Goal: Transaction & Acquisition: Purchase product/service

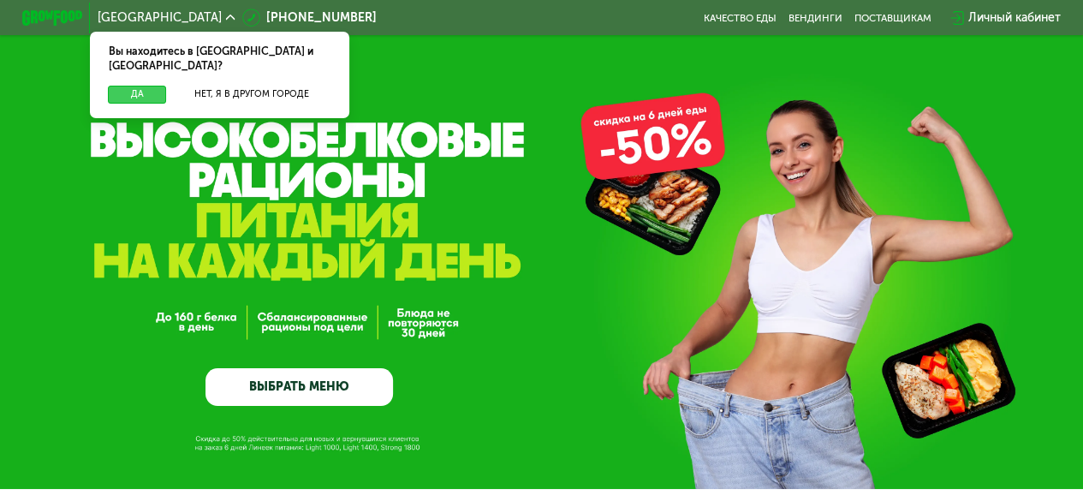
click at [156, 88] on button "Да" at bounding box center [137, 95] width 58 height 18
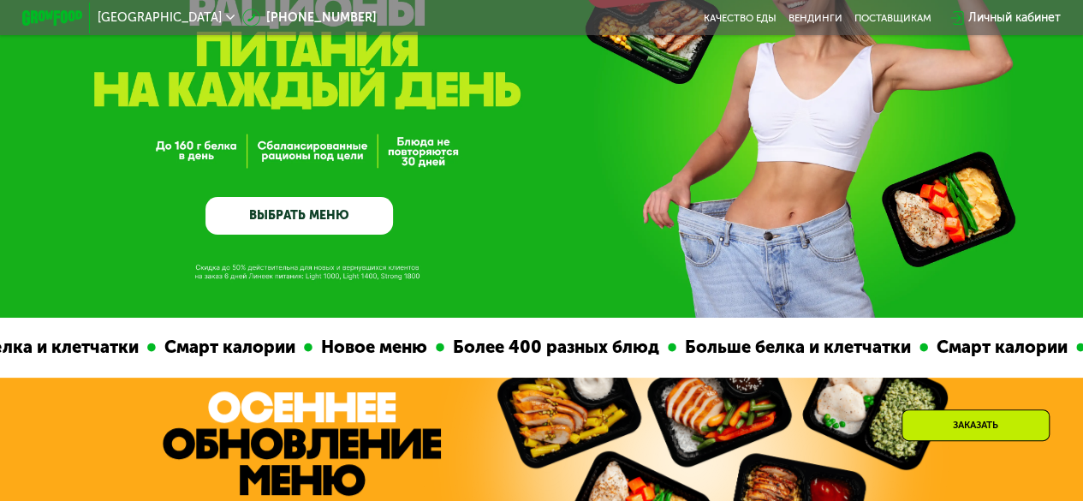
click at [313, 232] on link "ВЫБРАТЬ МЕНЮ" at bounding box center [299, 216] width 188 height 38
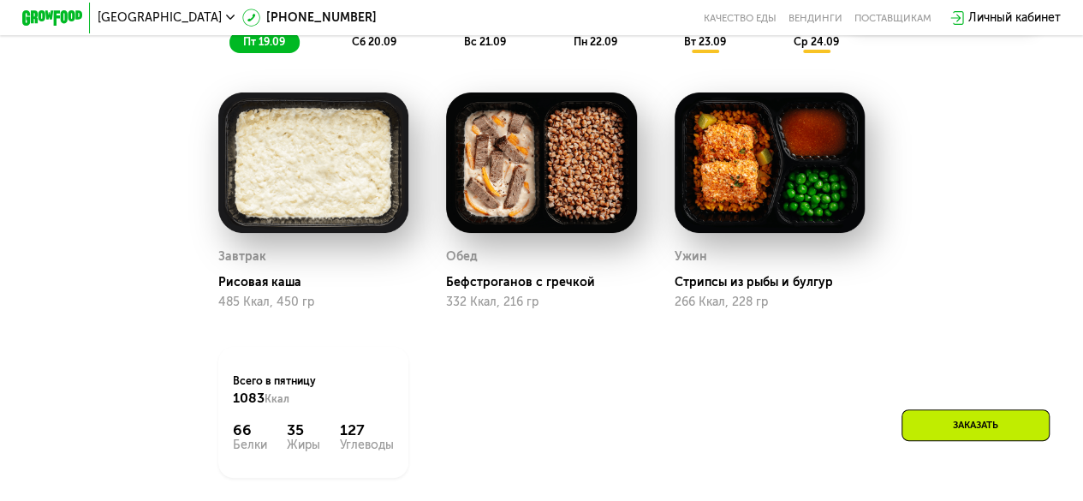
scroll to position [1139, 0]
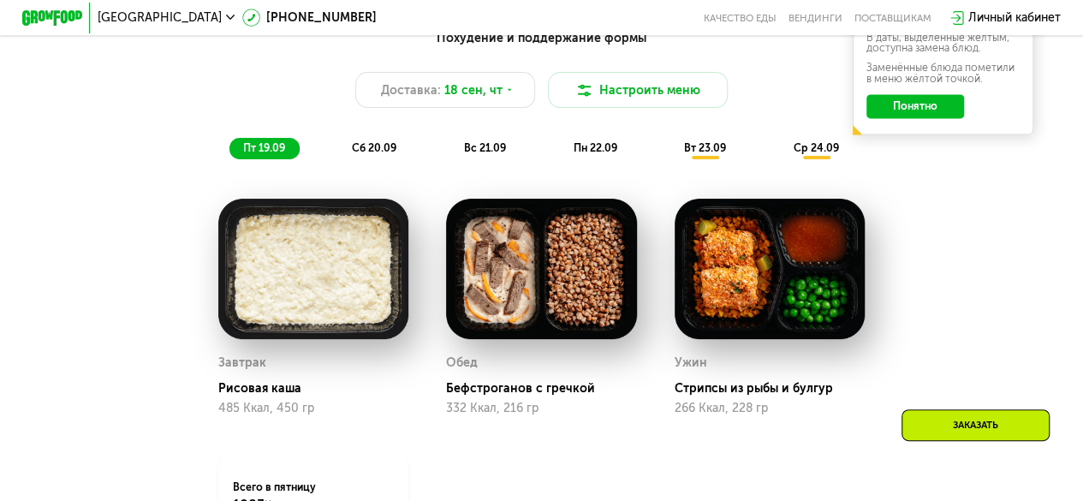
click at [976, 424] on div "Заказать" at bounding box center [976, 425] width 148 height 32
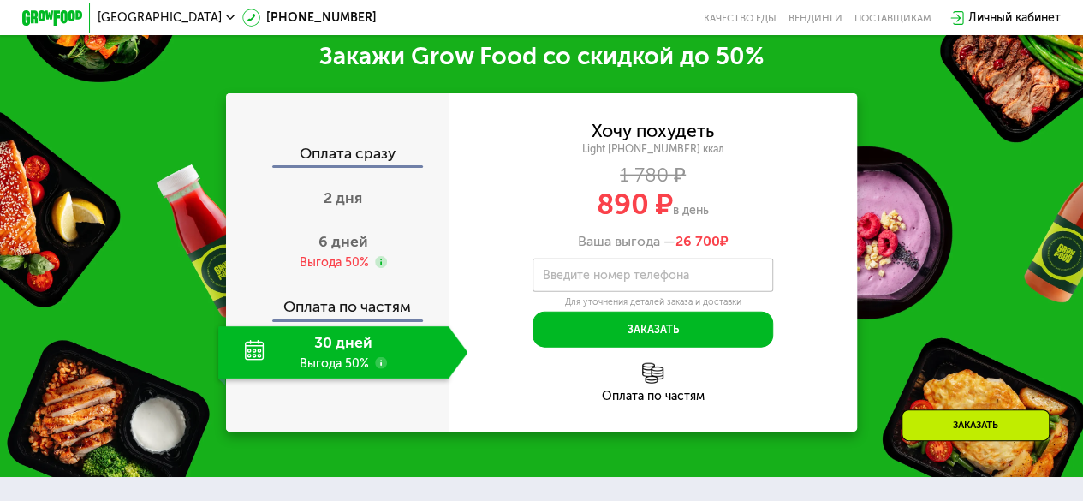
scroll to position [1837, 0]
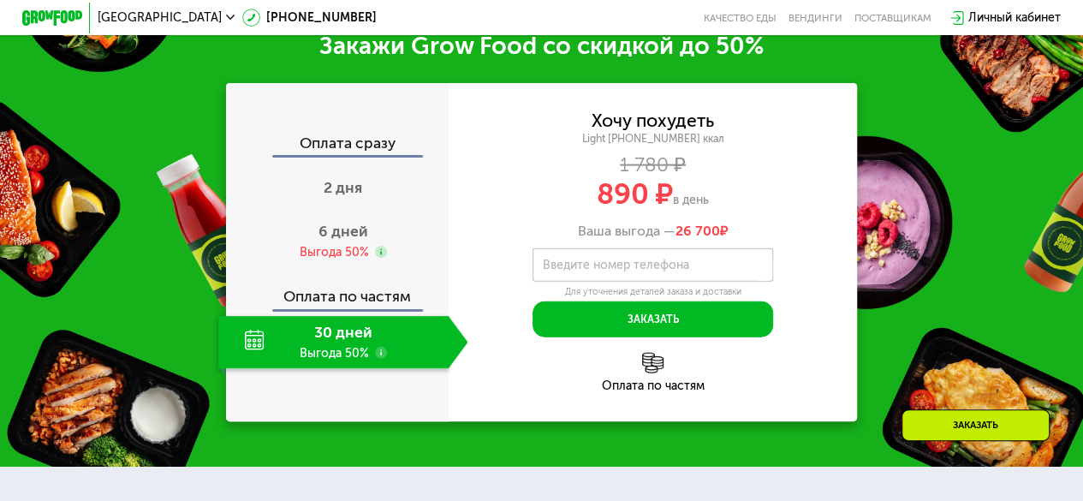
click at [615, 270] on label "Введите номер телефона" at bounding box center [615, 265] width 146 height 9
click at [615, 283] on input "Введите номер телефона" at bounding box center [653, 265] width 241 height 34
click at [349, 241] on span "6 дней" at bounding box center [344, 231] width 50 height 19
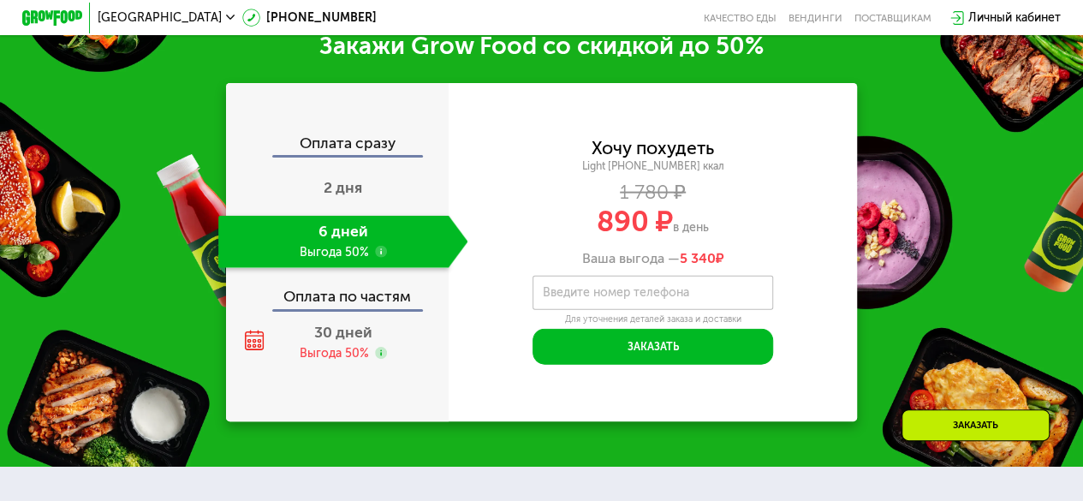
click at [366, 308] on div "Оплата по частям" at bounding box center [337, 291] width 221 height 34
click at [354, 333] on div "Оплата сразу 2 дня 6 дней Выгода 50% Оплата по частям 30 дней Выгода 50%" at bounding box center [337, 252] width 223 height 233
click at [353, 342] on span "30 дней" at bounding box center [343, 332] width 58 height 19
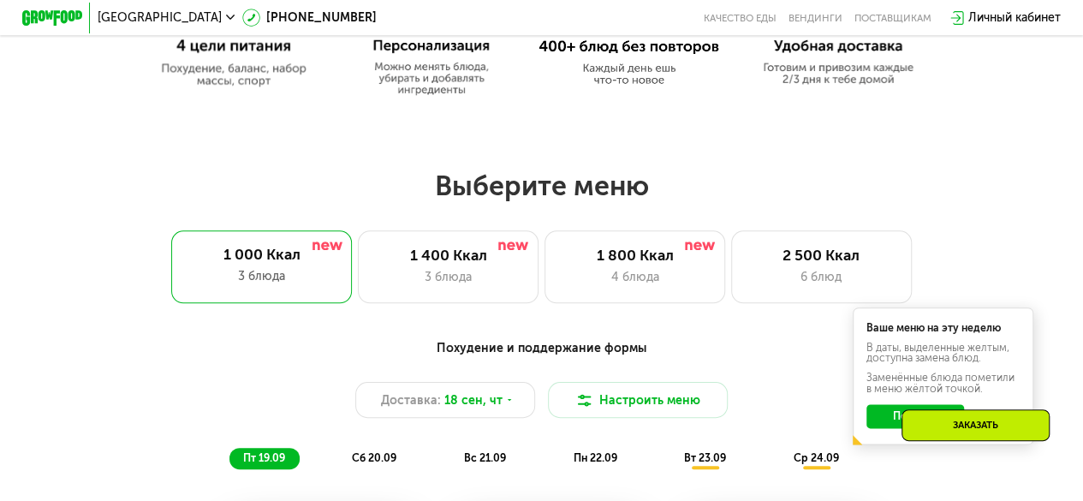
scroll to position [810, 0]
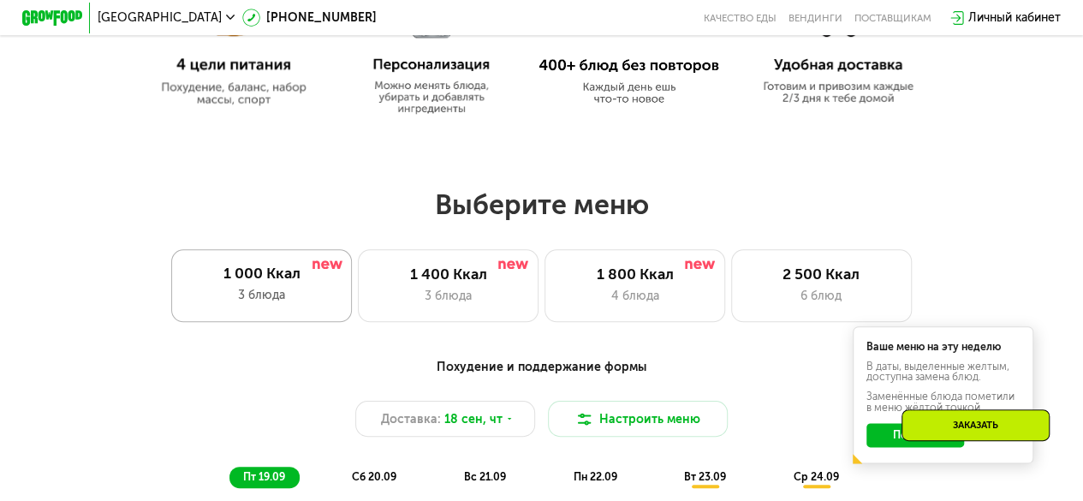
click at [281, 294] on div "3 блюда" at bounding box center [262, 295] width 150 height 18
click at [478, 304] on div "3 блюда" at bounding box center [448, 296] width 149 height 18
click at [652, 266] on div "1 800 Ккал 4 блюда" at bounding box center [635, 285] width 181 height 72
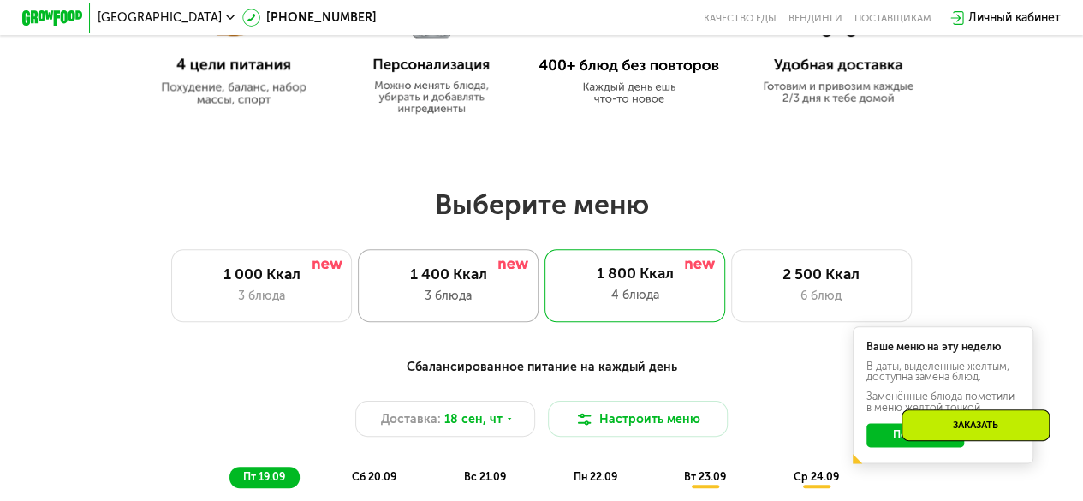
click at [490, 275] on div "1 400 Ккал" at bounding box center [448, 274] width 149 height 18
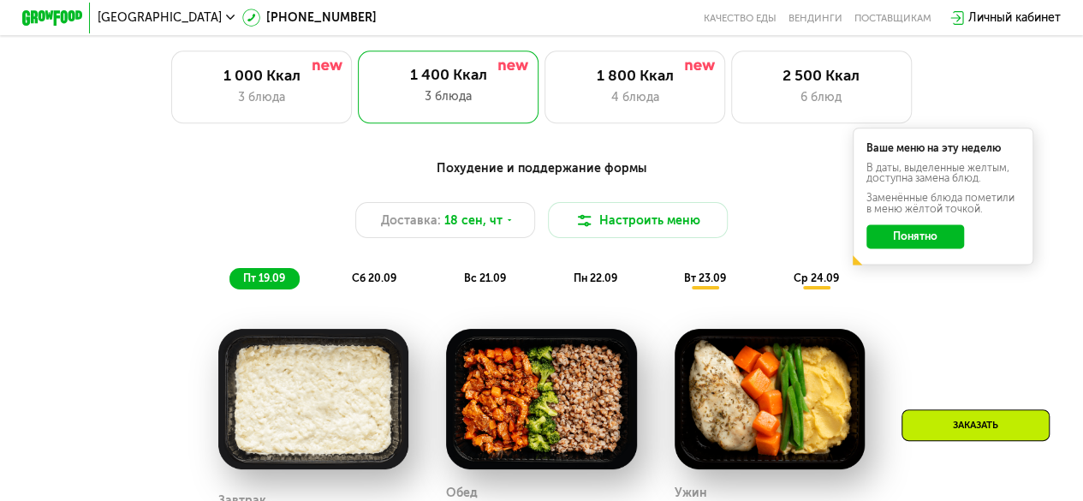
scroll to position [981, 0]
